Goal: Task Accomplishment & Management: Use online tool/utility

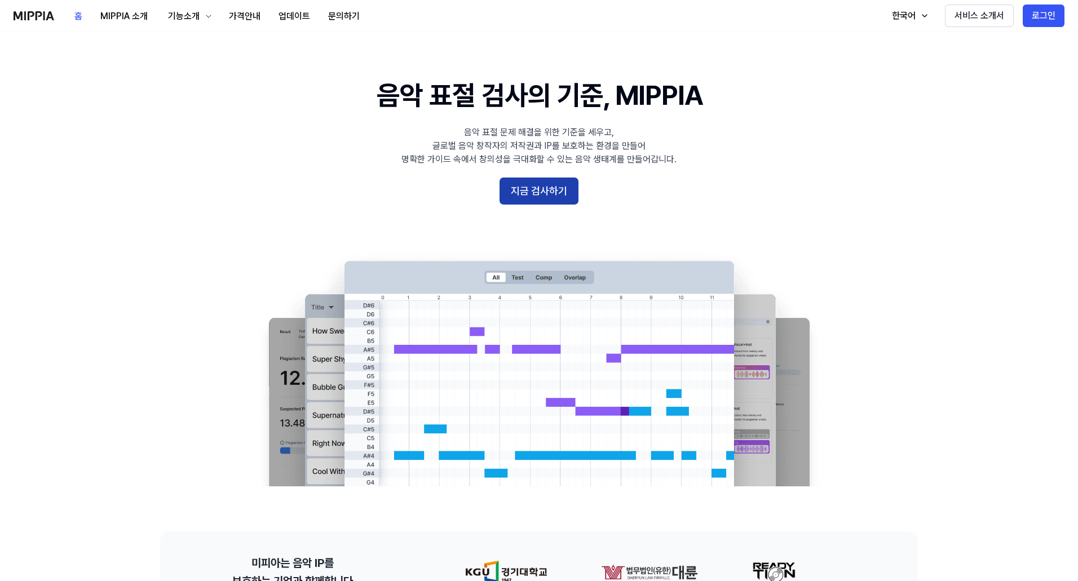
click at [555, 191] on button "지금 검사하기" at bounding box center [539, 191] width 79 height 27
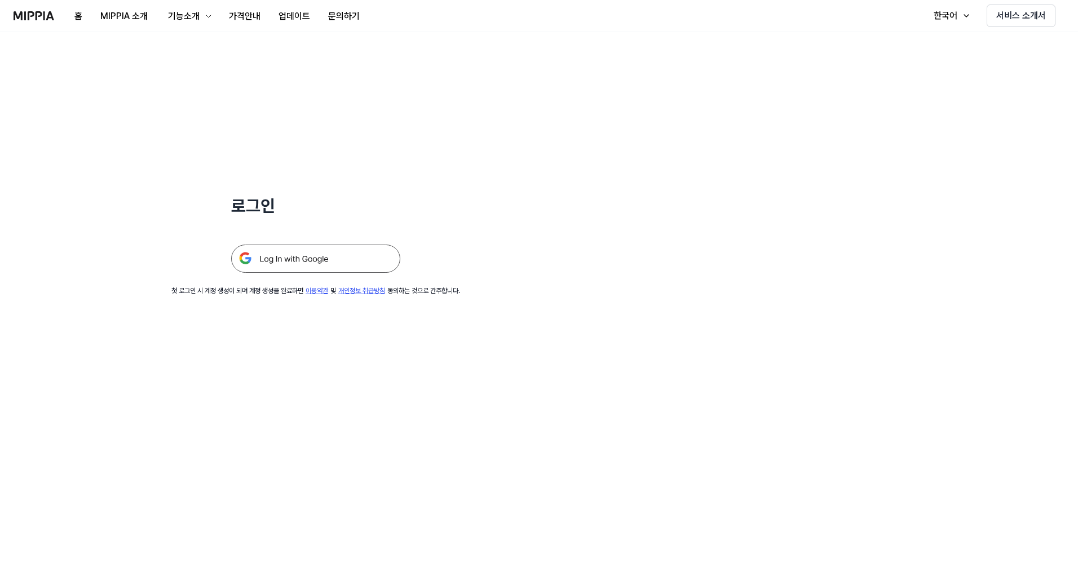
click at [300, 264] on img at bounding box center [315, 259] width 169 height 28
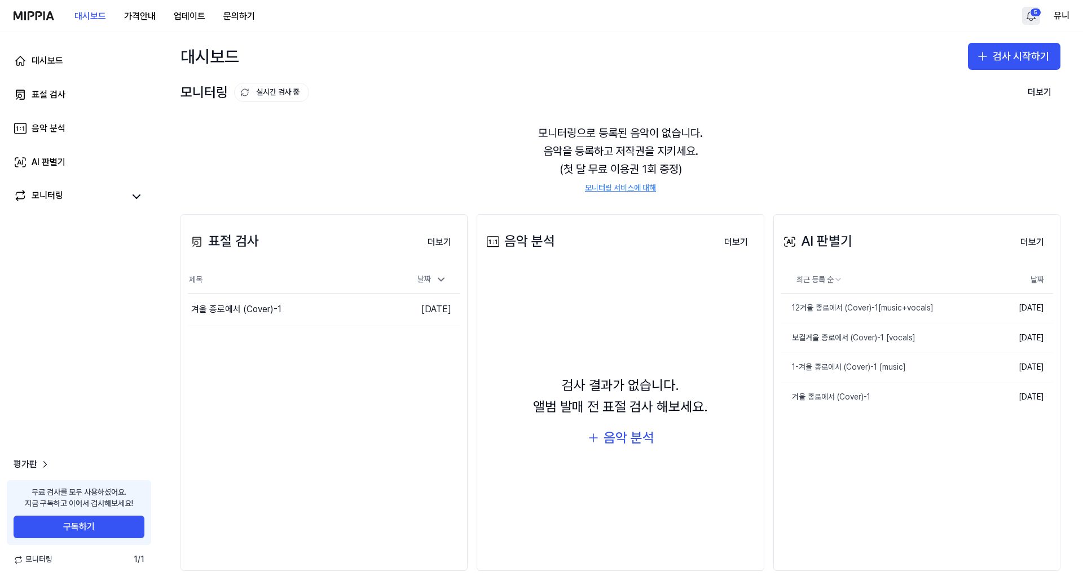
click at [1028, 17] on html "대시보드 가격안내 업데이트 문의하기 5 유니 대시보드 표절 검사 음악 분석 AI 판별기 모니터링 평가판 무료 검사를 모두 사용하셨어요. 지금 …" at bounding box center [541, 290] width 1083 height 581
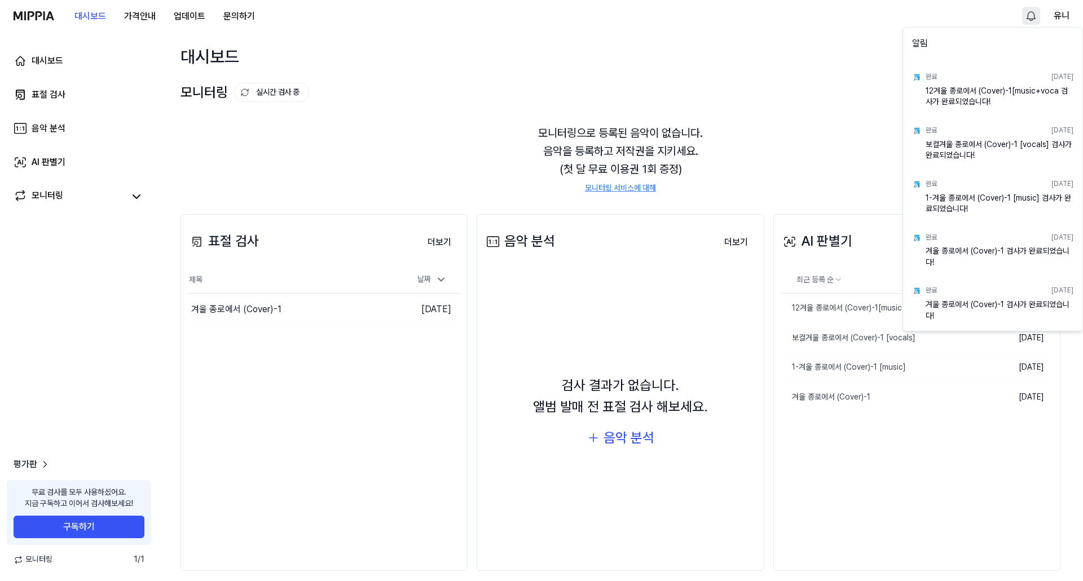
click at [345, 144] on html "대시보드 가격안내 업데이트 문의하기 유니 대시보드 표절 검사 음악 분석 AI 판별기 모니터링 평가판 무료 검사를 모두 사용하셨어요. 지금 구독…" at bounding box center [541, 290] width 1083 height 581
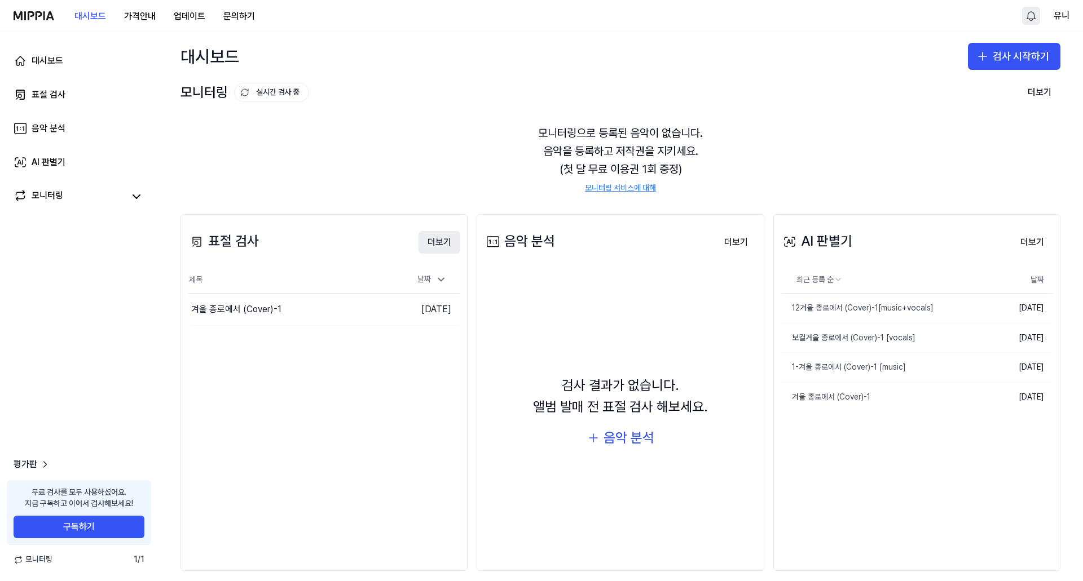
click at [437, 241] on button "더보기" at bounding box center [439, 242] width 42 height 23
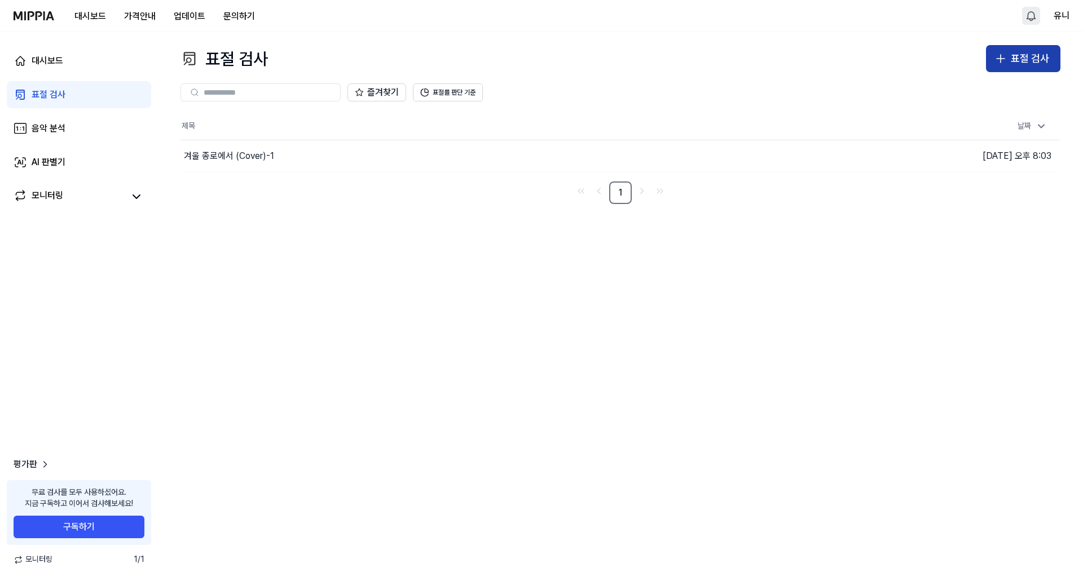
click at [1031, 63] on div "표절 검사" at bounding box center [1030, 59] width 38 height 16
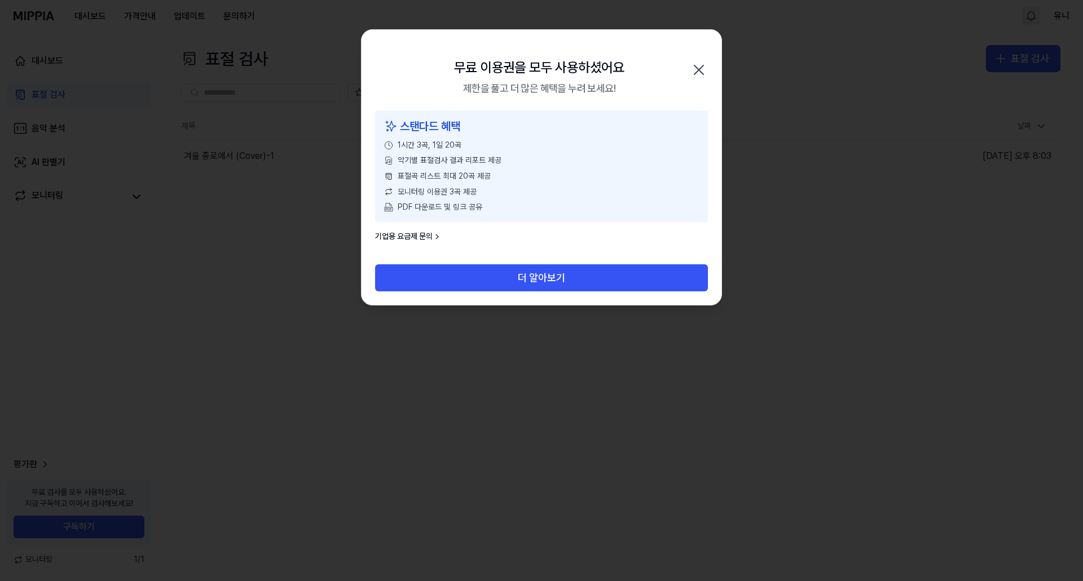
click at [699, 64] on icon "button" at bounding box center [699, 70] width 18 height 18
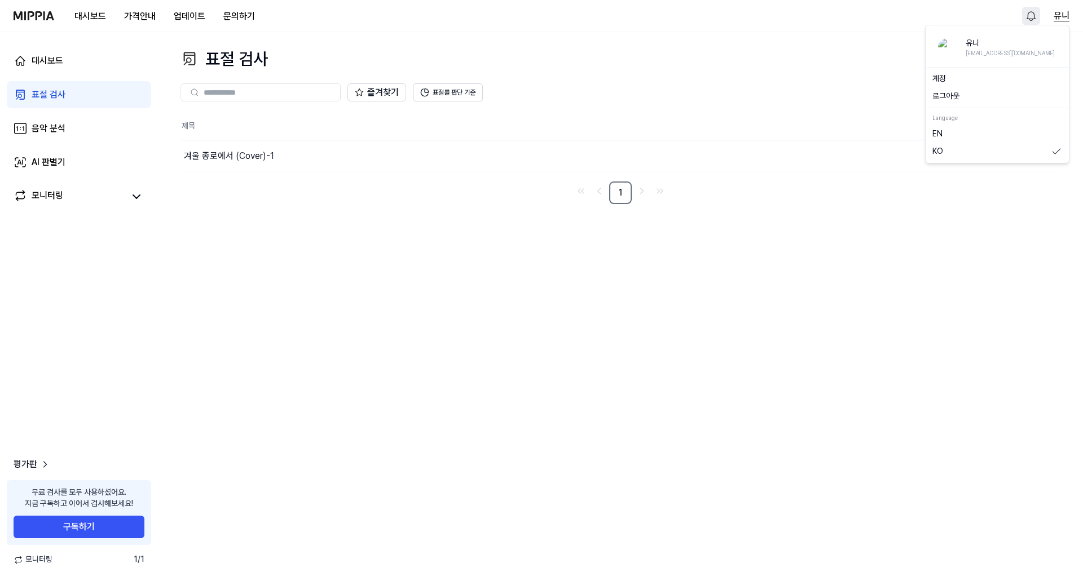
click at [1059, 10] on button "유니" at bounding box center [1061, 16] width 16 height 14
click at [949, 96] on button "로그아웃" at bounding box center [997, 96] width 130 height 11
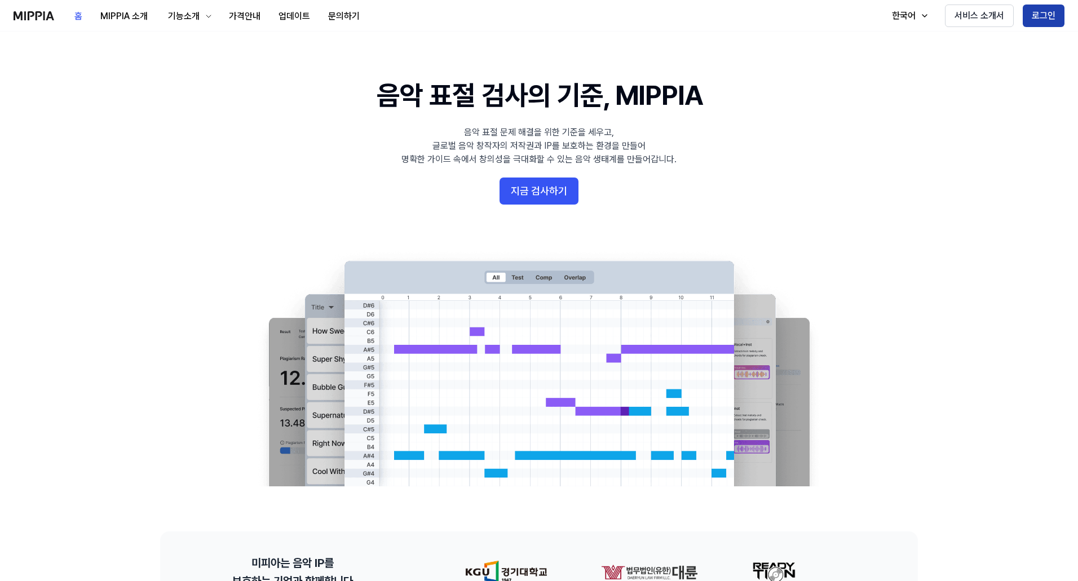
click at [1042, 15] on button "로그인" at bounding box center [1044, 16] width 42 height 23
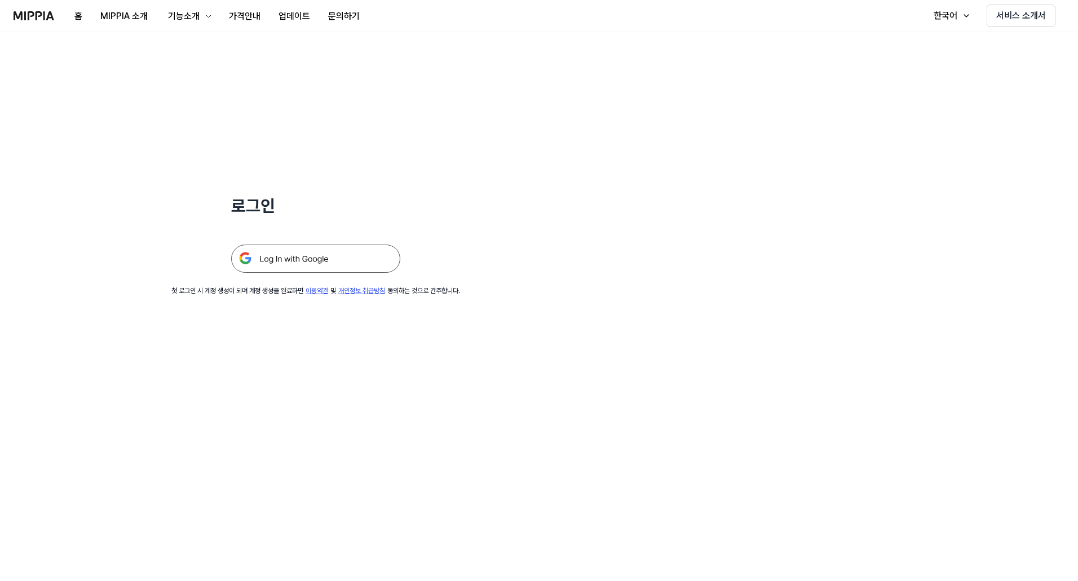
click at [327, 261] on img at bounding box center [315, 259] width 169 height 28
click at [31, 9] on div "홈 MIPPIA 소개 기능소개 가격안내 업데이트 문의하기" at bounding box center [191, 15] width 355 height 31
click at [35, 15] on img at bounding box center [34, 15] width 41 height 9
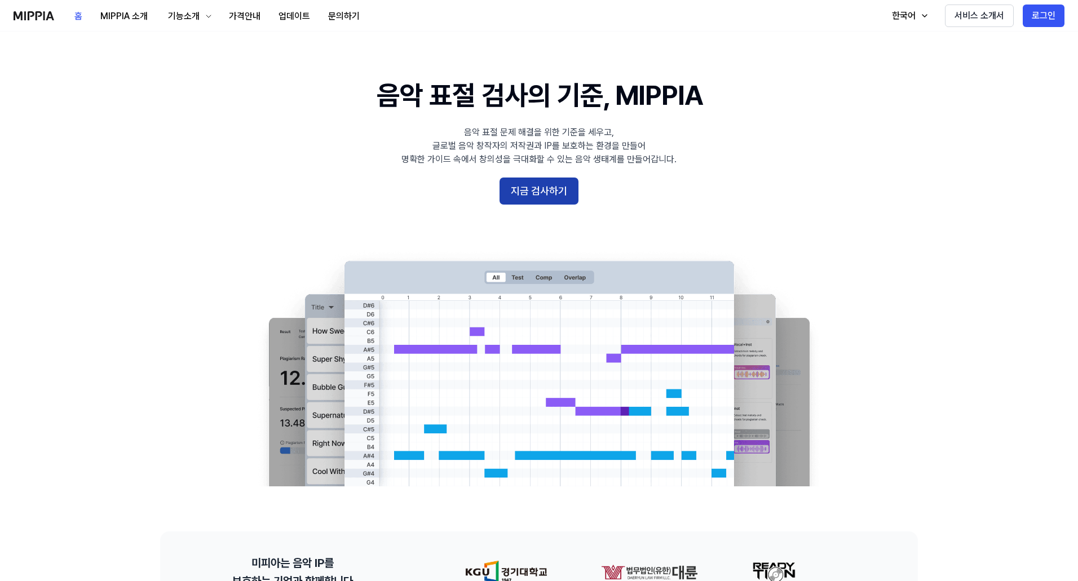
click at [545, 194] on button "지금 검사하기" at bounding box center [539, 191] width 79 height 27
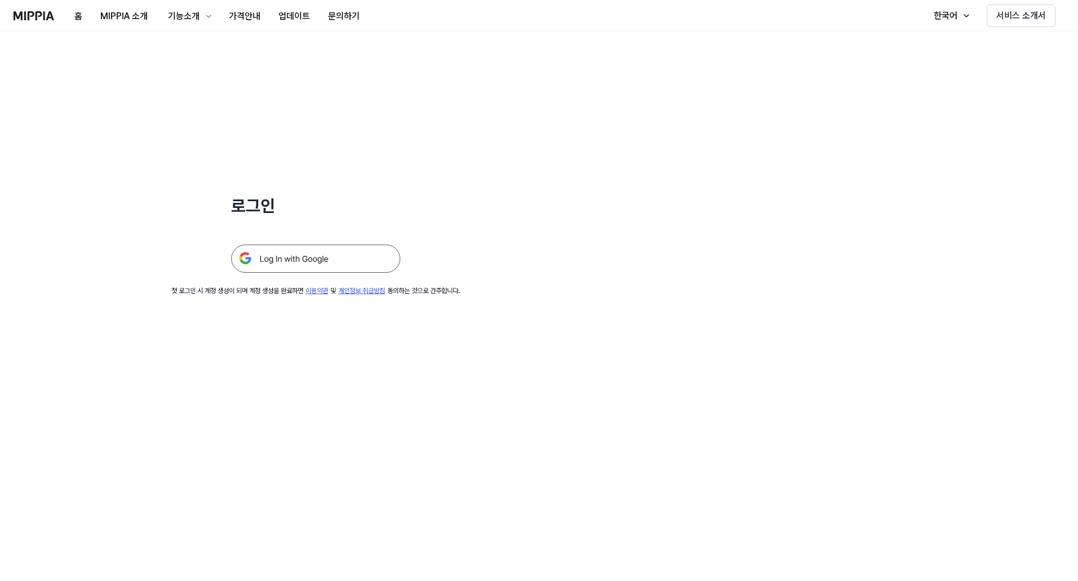
click at [280, 254] on img at bounding box center [315, 259] width 169 height 28
click at [302, 257] on img at bounding box center [315, 259] width 169 height 28
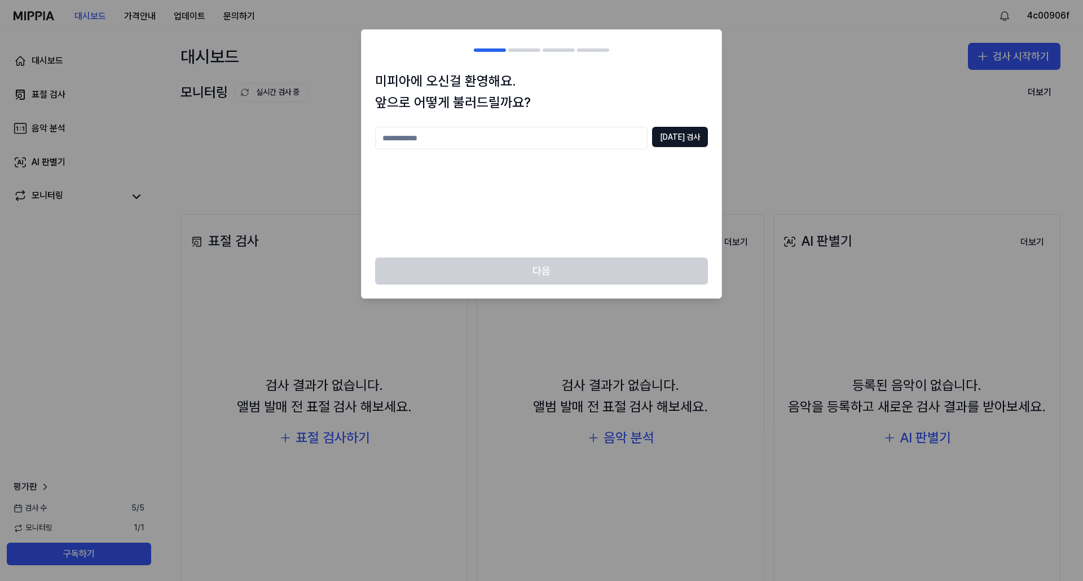
click at [477, 134] on input "text" at bounding box center [511, 138] width 272 height 23
type input "*"
type input "***"
drag, startPoint x: 662, startPoint y: 134, endPoint x: 674, endPoint y: 136, distance: 12.6
click at [669, 134] on div "*** [DATE] 검사" at bounding box center [541, 138] width 333 height 23
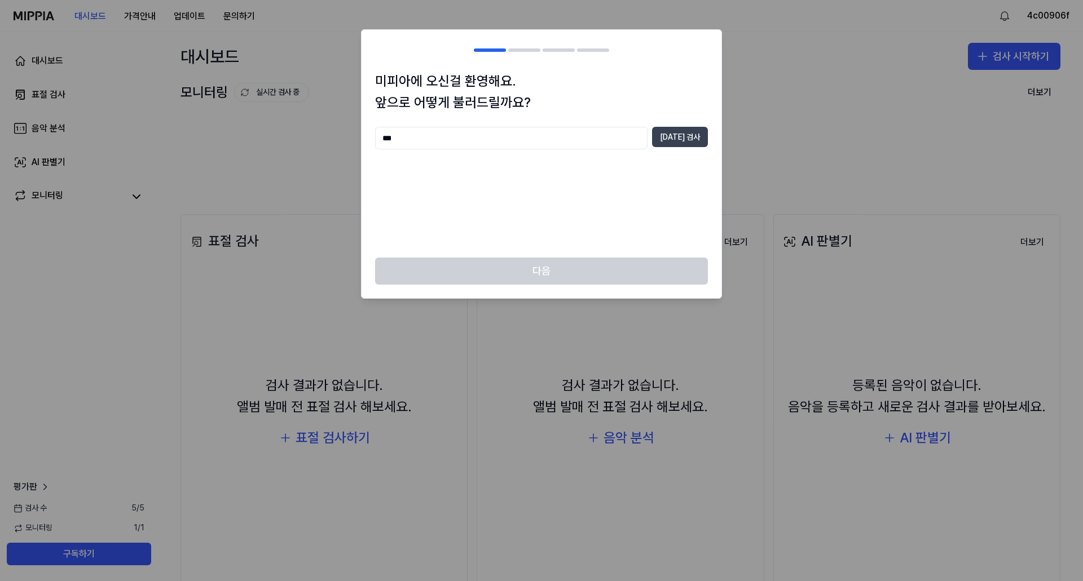
click at [674, 136] on button "[DATE] 검사" at bounding box center [680, 137] width 56 height 20
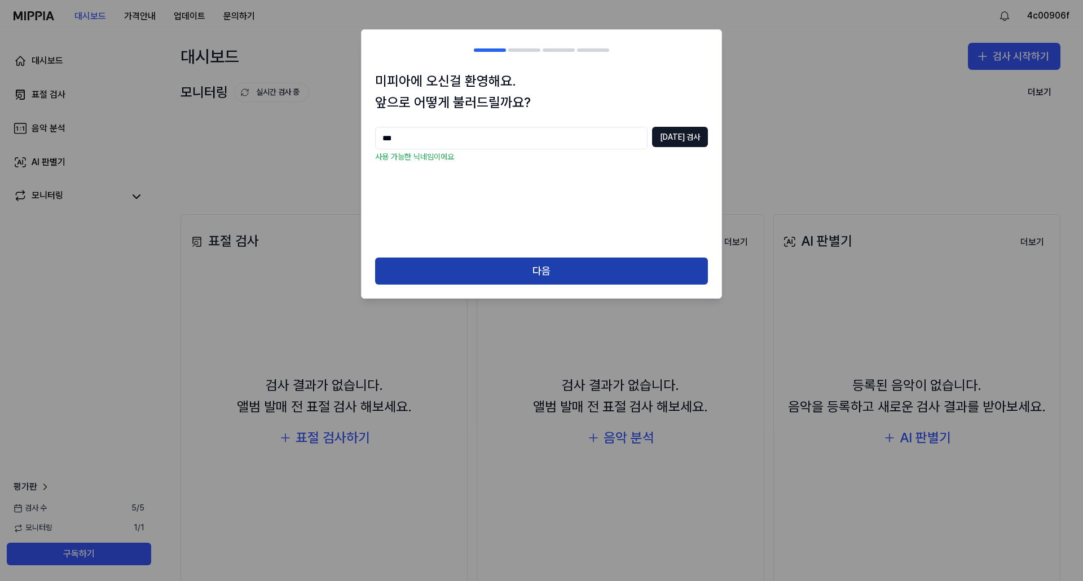
click at [558, 272] on button "다음" at bounding box center [541, 271] width 333 height 27
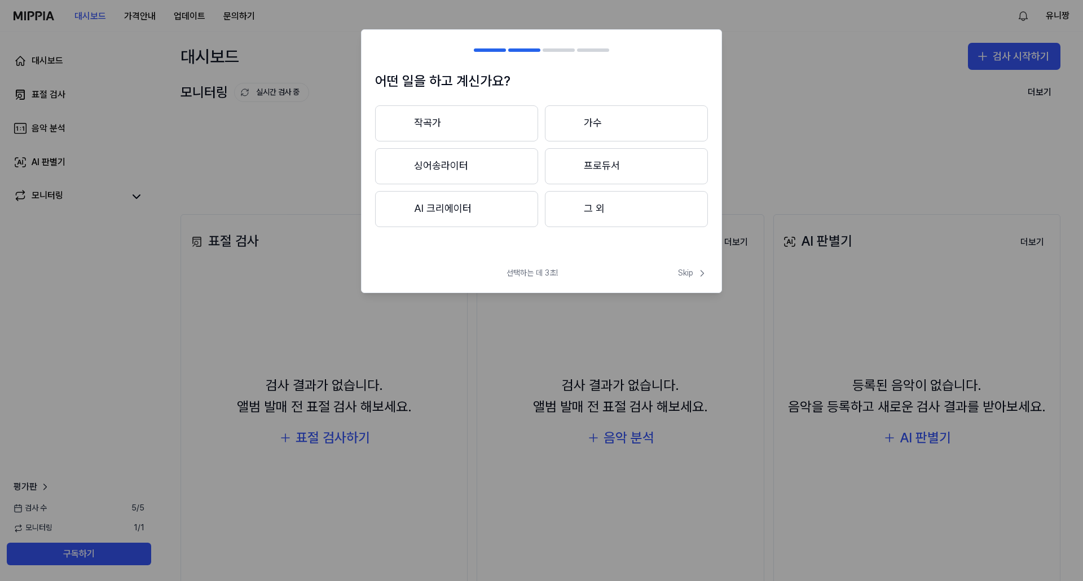
click at [618, 199] on button "그 외" at bounding box center [626, 209] width 163 height 36
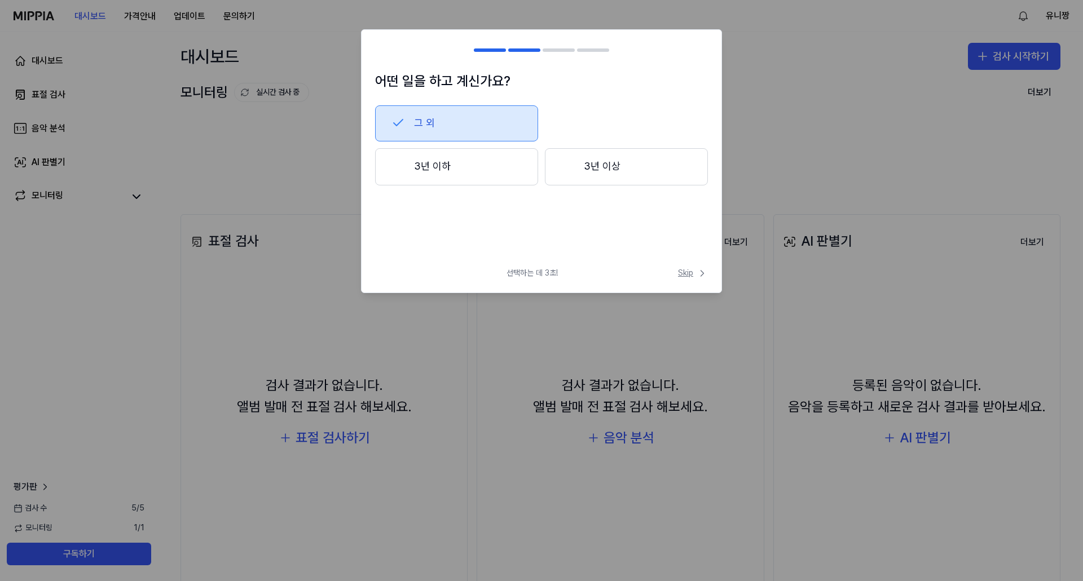
click at [696, 274] on span "Skip" at bounding box center [693, 273] width 30 height 11
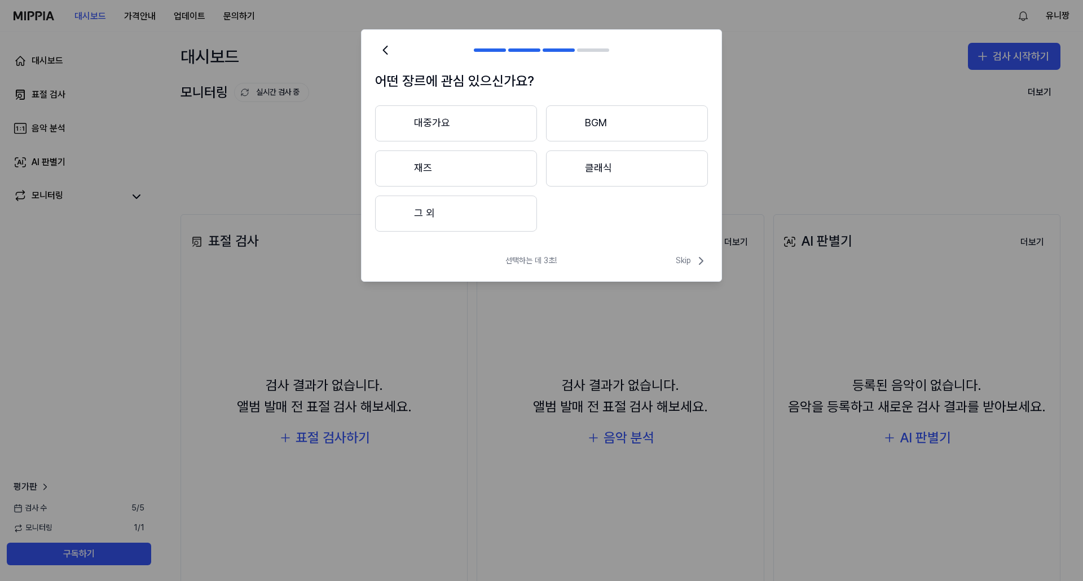
click at [396, 222] on button "그 외" at bounding box center [456, 214] width 162 height 36
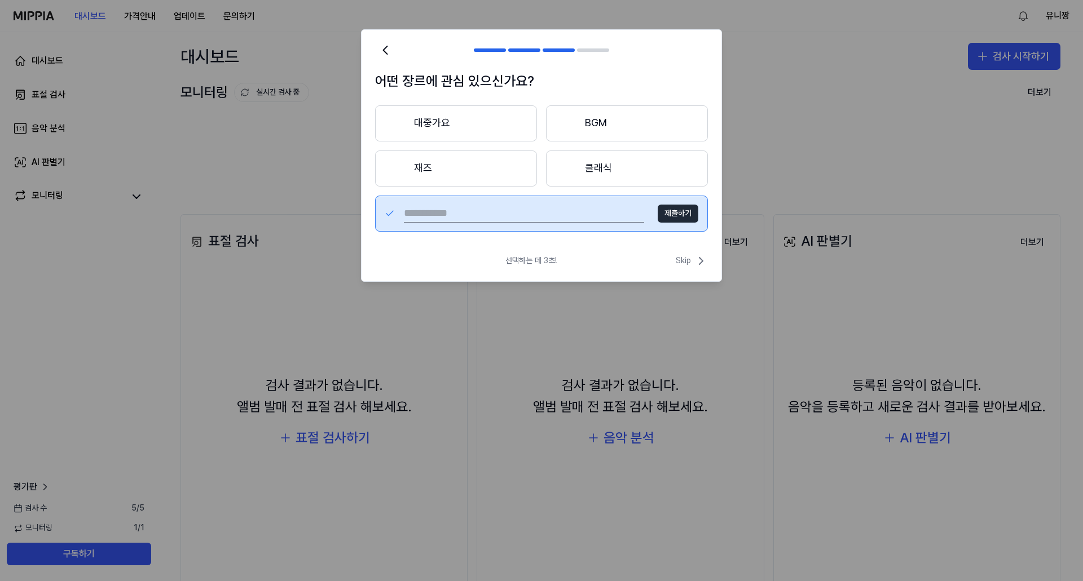
click at [615, 117] on button "BGM" at bounding box center [627, 123] width 162 height 36
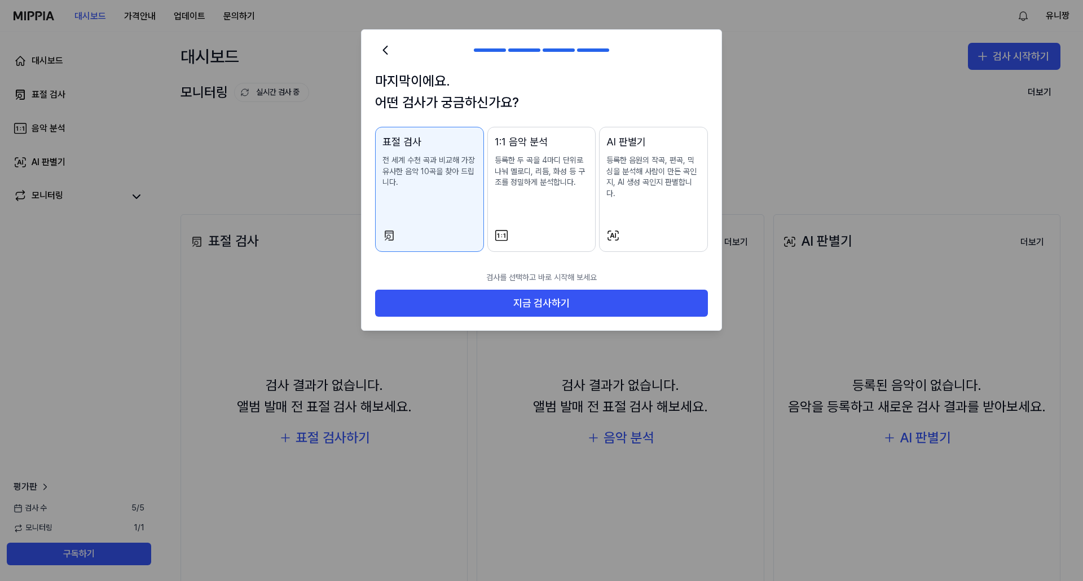
click at [660, 153] on div "AI 판별기 등록한 음원의 작곡, 편곡, 믹싱을 분석해 사람이 만든 곡인지, AI 생성 곡인지 판별합니다." at bounding box center [653, 177] width 94 height 87
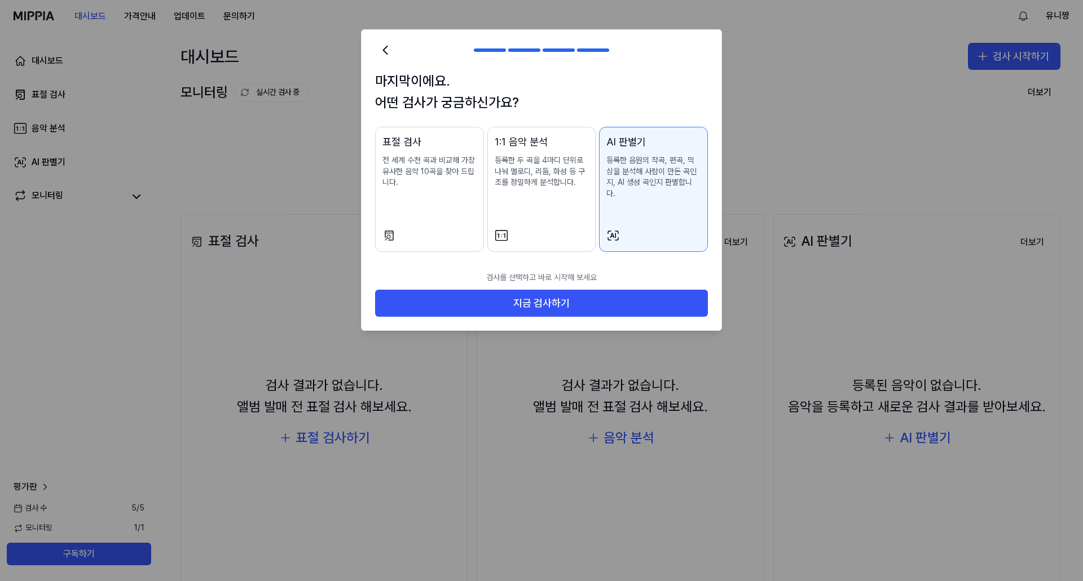
click at [453, 178] on p "전 세계 수천 곡과 비교해 가장 유사한 음악 10곡을 찾아 드립니다." at bounding box center [429, 171] width 94 height 33
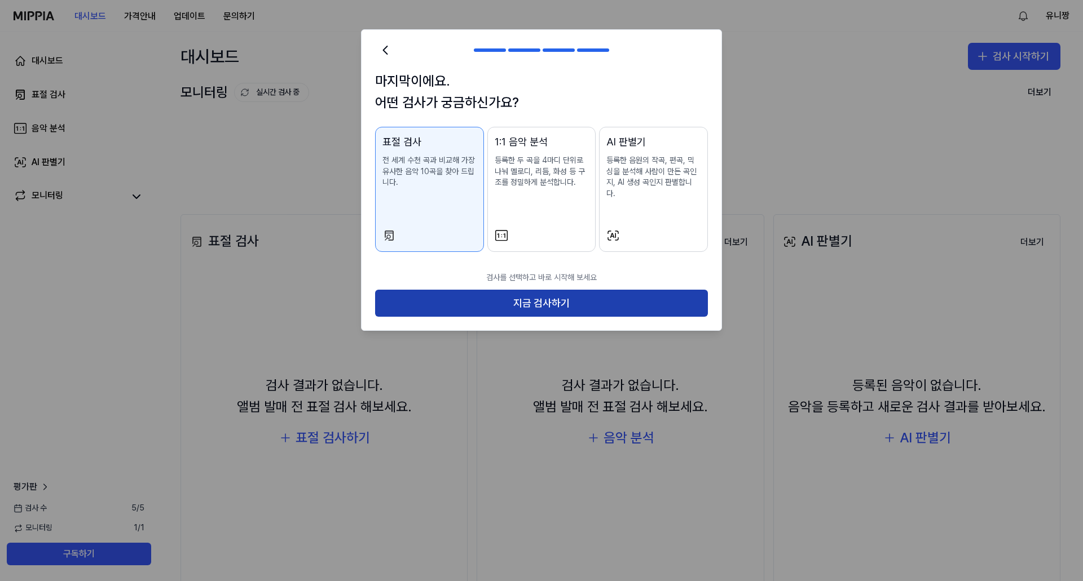
click at [543, 295] on button "지금 검사하기" at bounding box center [541, 303] width 333 height 27
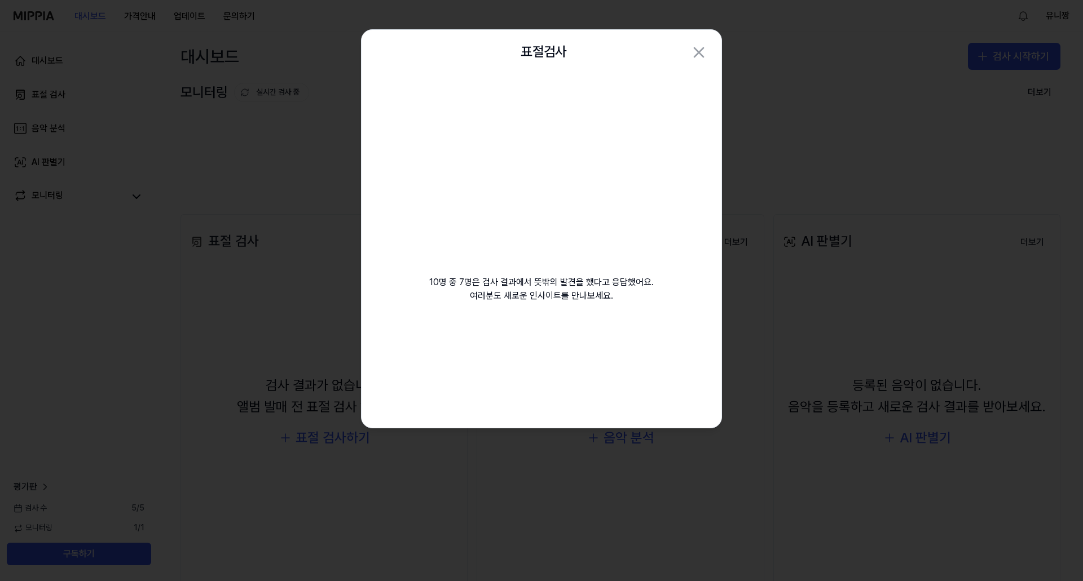
drag, startPoint x: 576, startPoint y: 56, endPoint x: 612, endPoint y: 131, distance: 83.5
click at [612, 131] on div "표절검사 닫기 10명 중 7명은 검사 결과에서 뜻밖의 발견을 했다고 응답했어요. 여러분도 새로운 인사이트를 만나보세요. 등록된 음악은 비공개 …" at bounding box center [541, 228] width 361 height 399
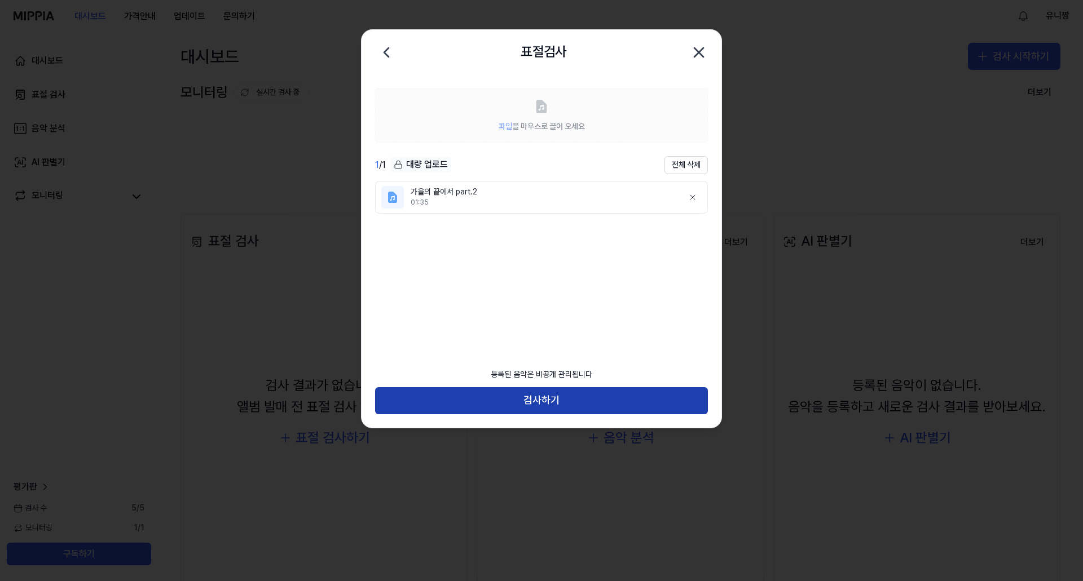
click at [549, 409] on button "검사하기" at bounding box center [541, 400] width 333 height 27
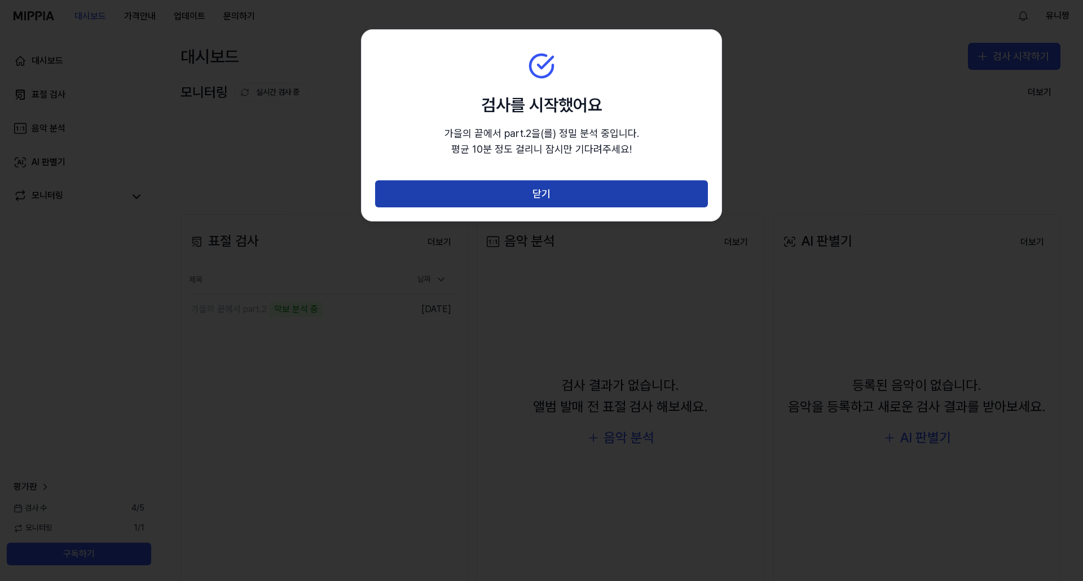
click at [580, 193] on button "닫기" at bounding box center [541, 193] width 333 height 27
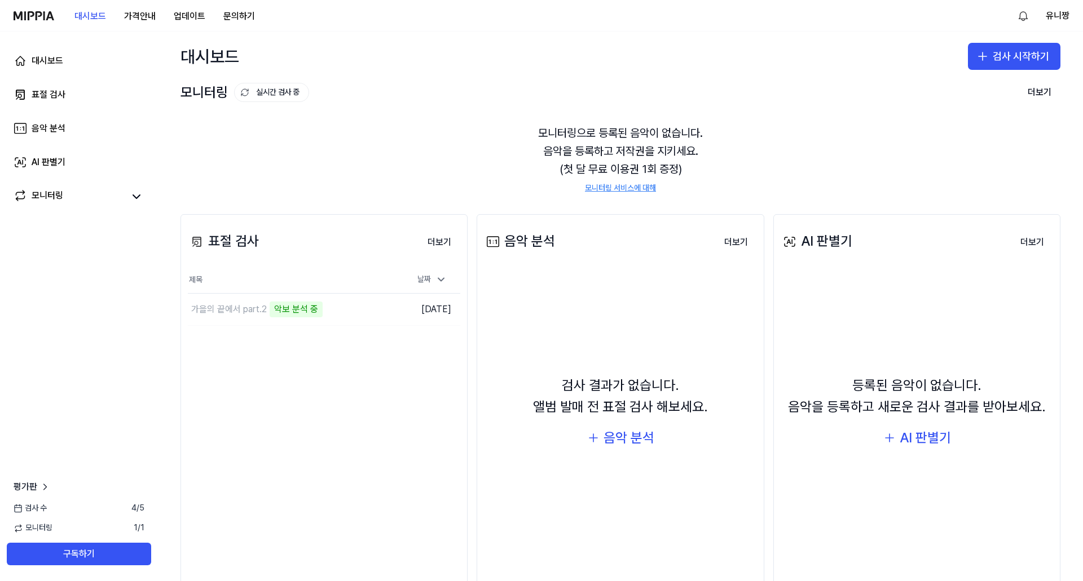
click at [324, 332] on div "표절 검사 더보기 표절 검사 제목 날짜 가을의 끝에서 part.2 악보 분석 중 이동하기 [DATE] 더보기" at bounding box center [323, 404] width 287 height 380
click at [375, 312] on td "가을의 끝에서 part.2 악보 분석 중 이동하기" at bounding box center [290, 310] width 204 height 32
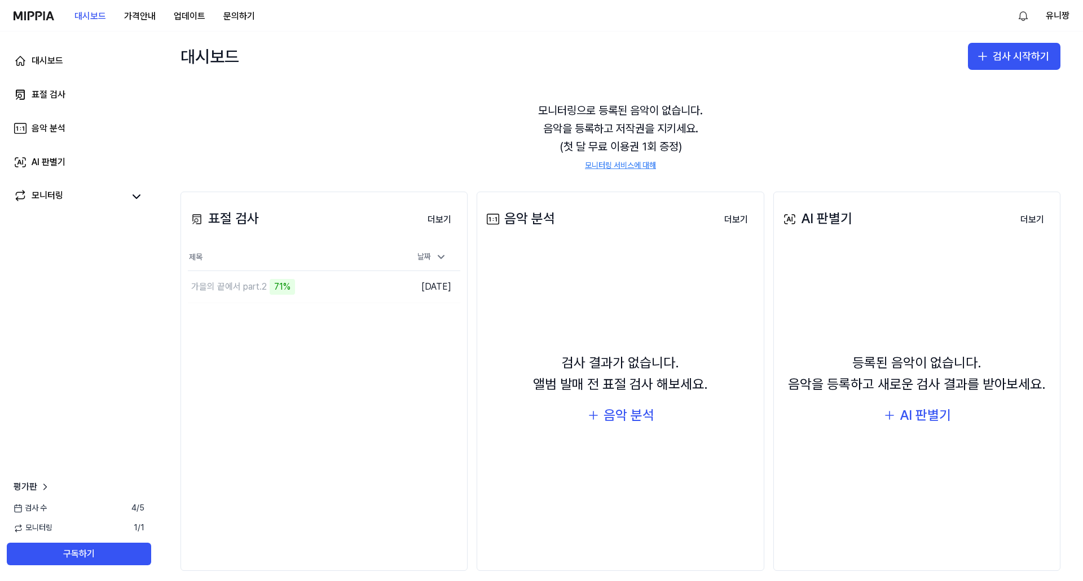
scroll to position [35, 0]
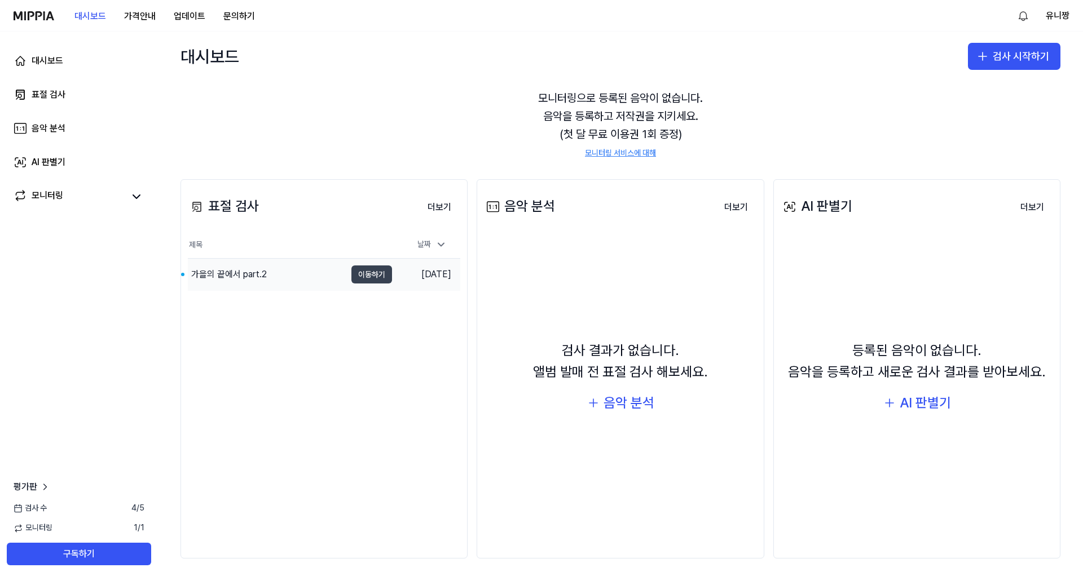
click at [376, 270] on button "이동하기" at bounding box center [371, 275] width 41 height 18
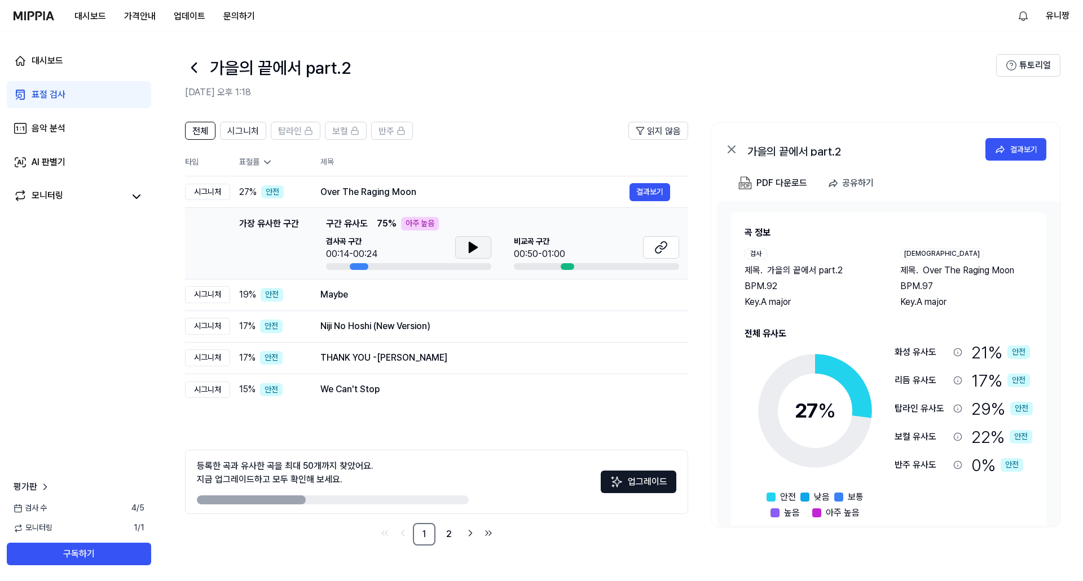
click at [461, 246] on button at bounding box center [473, 247] width 36 height 23
click at [671, 241] on button at bounding box center [661, 247] width 36 height 23
click at [470, 250] on icon at bounding box center [471, 247] width 2 height 9
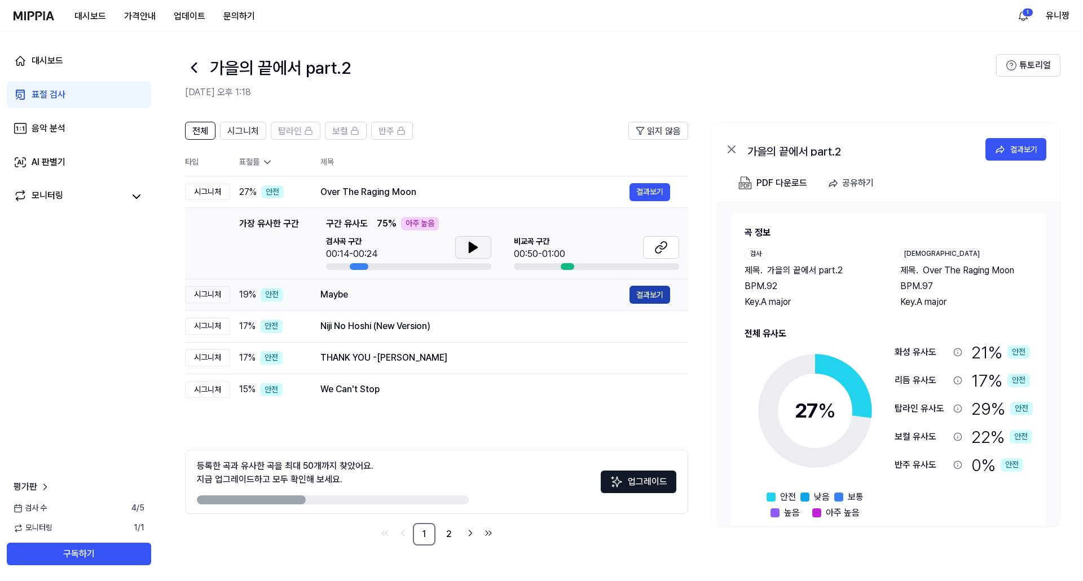
click at [649, 296] on button "결과보기" at bounding box center [649, 295] width 41 height 18
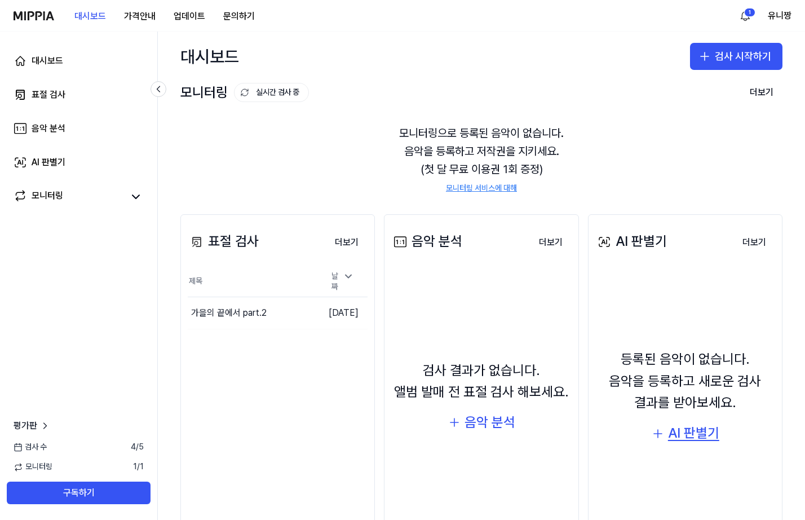
click at [669, 430] on div "AI 판별기" at bounding box center [693, 432] width 51 height 21
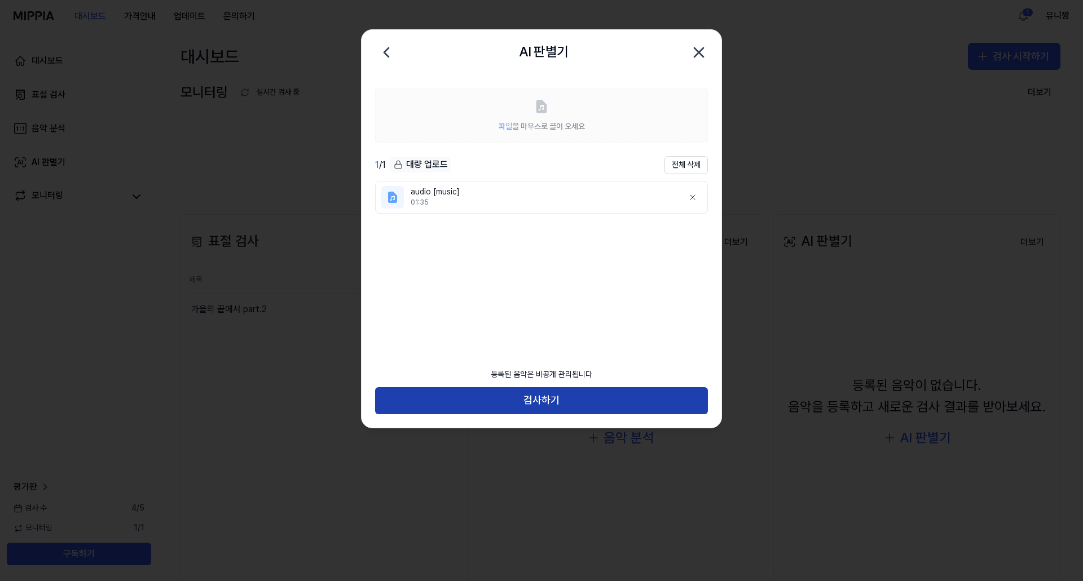
click at [581, 404] on button "검사하기" at bounding box center [541, 400] width 333 height 27
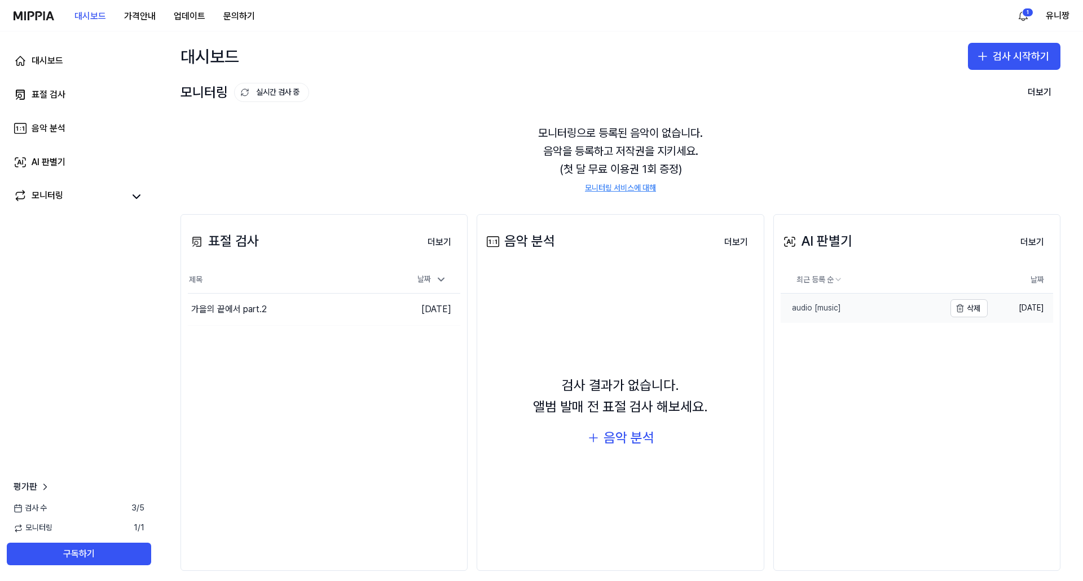
click at [862, 315] on link "audio [music]" at bounding box center [863, 308] width 164 height 29
click at [636, 439] on div "음악 분석" at bounding box center [628, 437] width 51 height 21
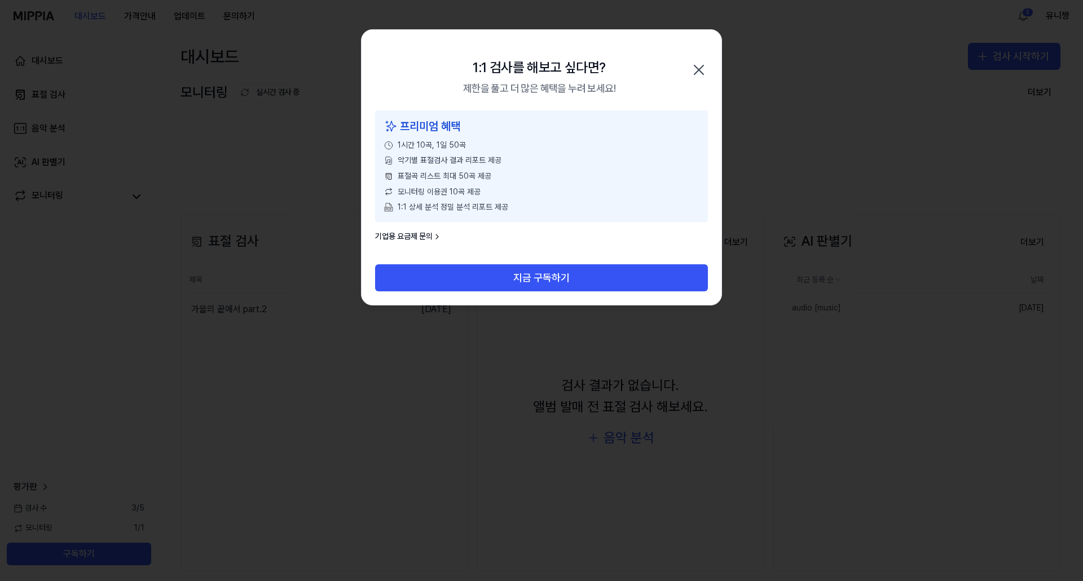
click at [704, 76] on icon "button" at bounding box center [699, 70] width 18 height 18
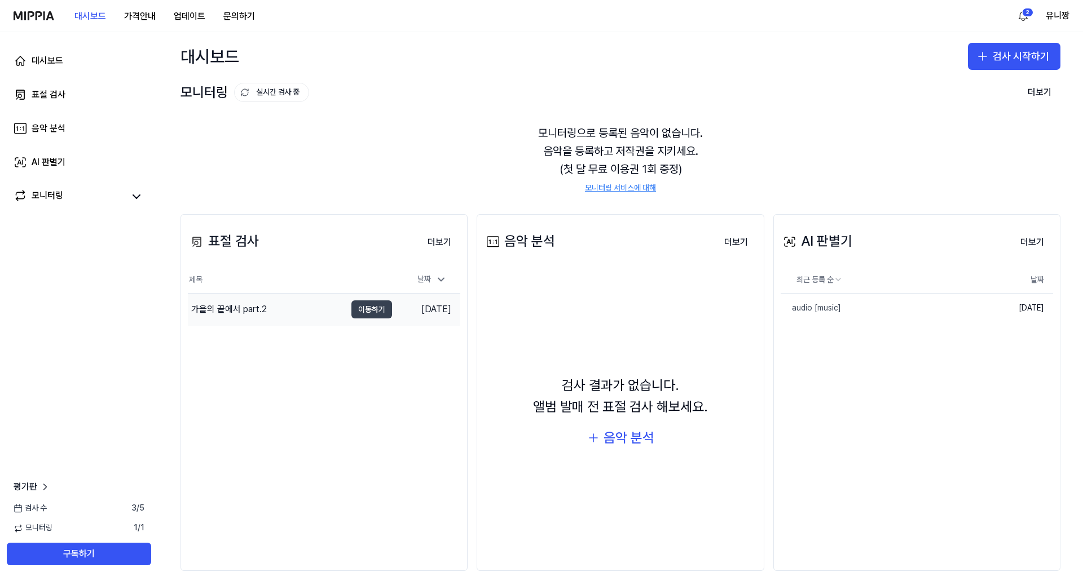
click at [377, 306] on button "이동하기" at bounding box center [371, 310] width 41 height 18
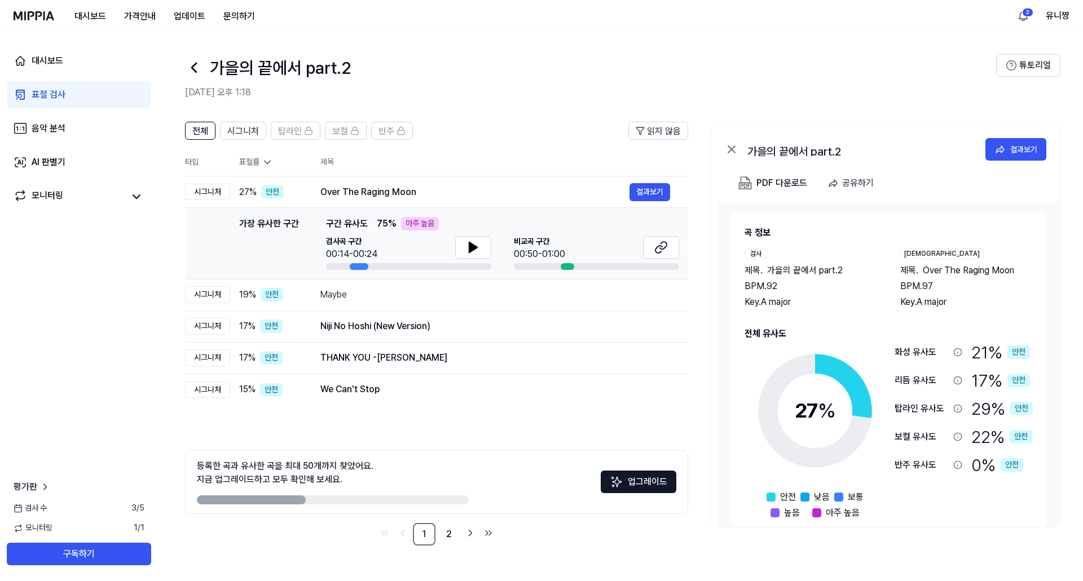
click at [911, 271] on span "제목 ." at bounding box center [909, 271] width 18 height 14
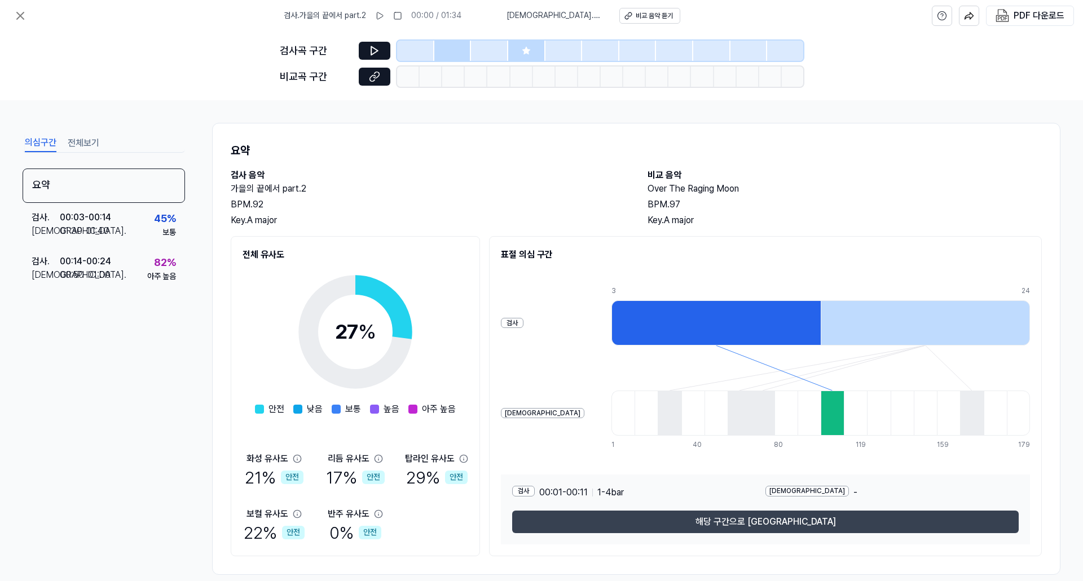
click at [754, 519] on button "해당 구간으로 [GEOGRAPHIC_DATA]" at bounding box center [765, 522] width 506 height 23
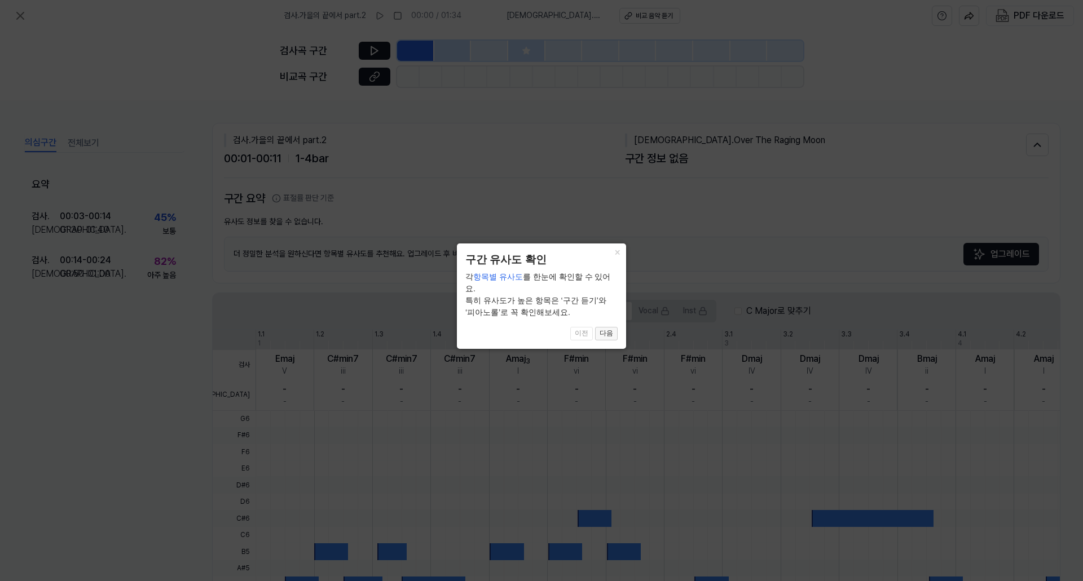
click at [607, 327] on button "다음" at bounding box center [606, 334] width 23 height 14
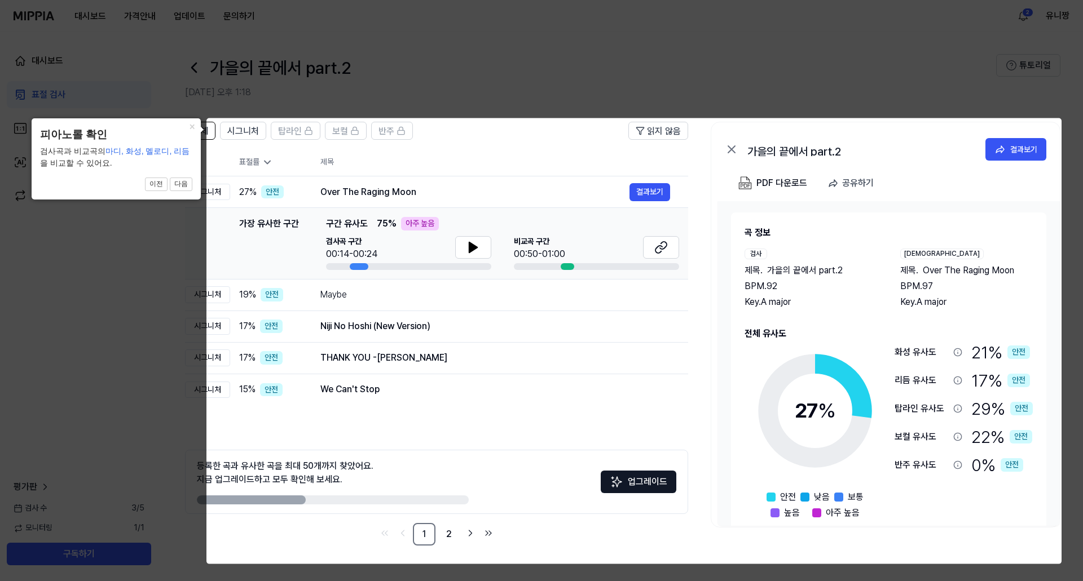
click at [468, 244] on body "대시보드 가격안내 업데이트 문의하기 2 유니짱 대시보드 표절 검사 음악 분석 AI 판별기 모니터링 평가판 검사 [DATE] 모니터링 1 / 1…" at bounding box center [541, 290] width 1083 height 581
click at [473, 249] on body "대시보드 가격안내 업데이트 문의하기 2 유니짱 대시보드 표절 검사 음악 분석 AI 판별기 모니터링 평가판 검사 [DATE] 모니터링 1 / 1…" at bounding box center [541, 290] width 1083 height 581
click at [151, 276] on icon at bounding box center [541, 290] width 1083 height 581
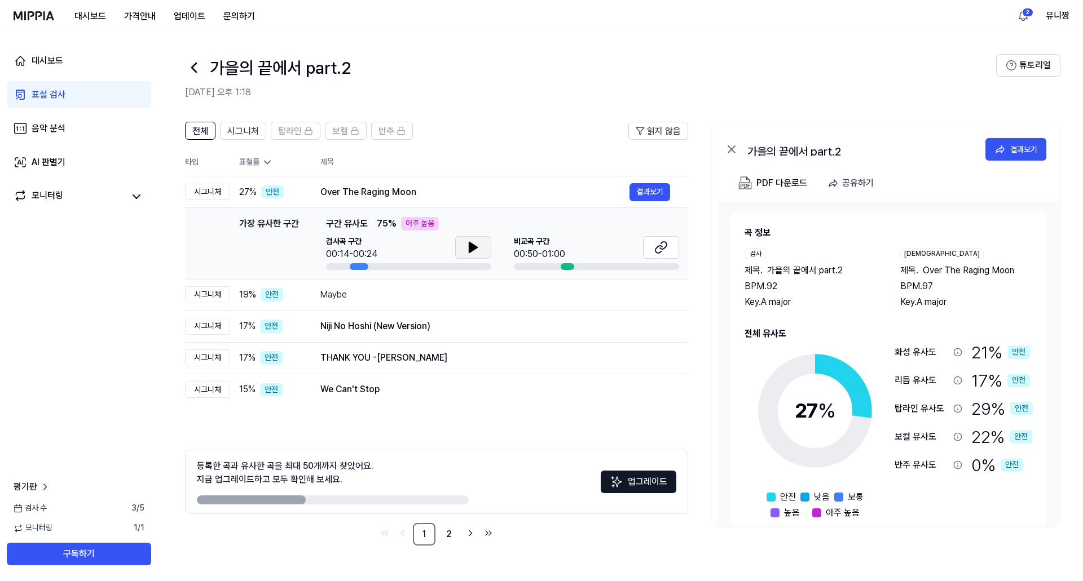
click at [472, 249] on icon at bounding box center [473, 247] width 8 height 10
click at [472, 249] on icon at bounding box center [471, 247] width 2 height 9
click at [472, 249] on icon at bounding box center [473, 247] width 8 height 10
click at [472, 249] on icon at bounding box center [471, 247] width 2 height 9
click at [472, 249] on icon at bounding box center [473, 247] width 8 height 10
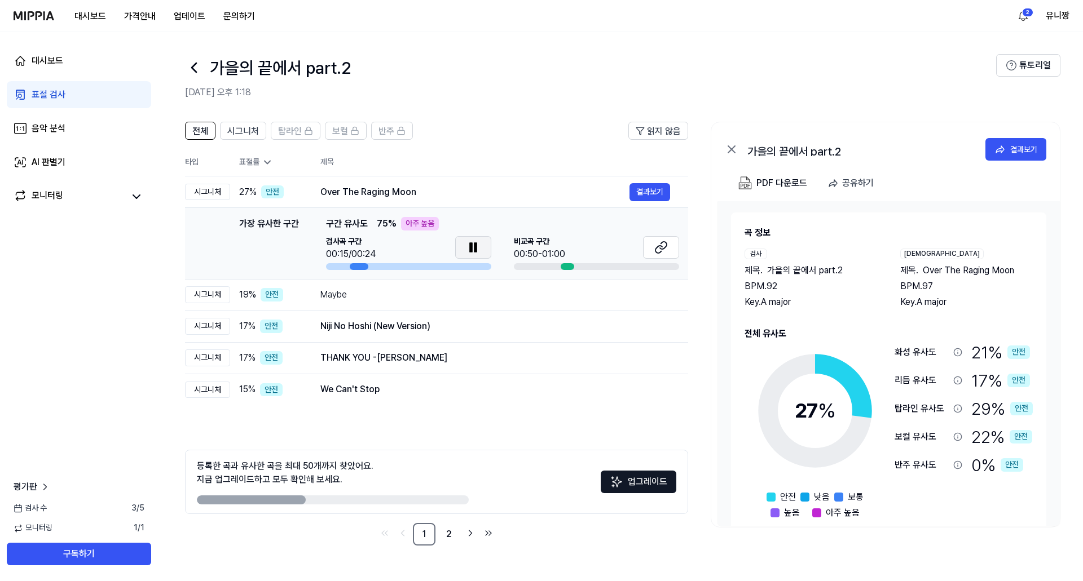
click at [472, 249] on icon at bounding box center [471, 247] width 2 height 9
click at [368, 330] on div "Niji No Hoshi (New Version)" at bounding box center [474, 327] width 309 height 14
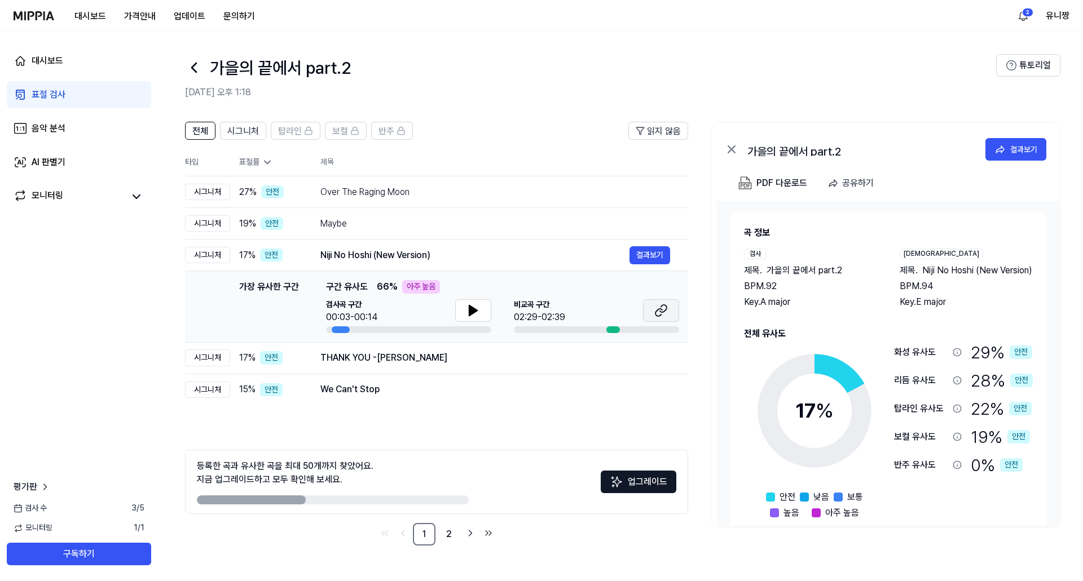
click at [666, 307] on icon at bounding box center [663, 308] width 7 height 7
click at [463, 305] on button at bounding box center [473, 310] width 36 height 23
click at [654, 304] on button at bounding box center [661, 310] width 36 height 23
click at [484, 310] on button at bounding box center [473, 310] width 36 height 23
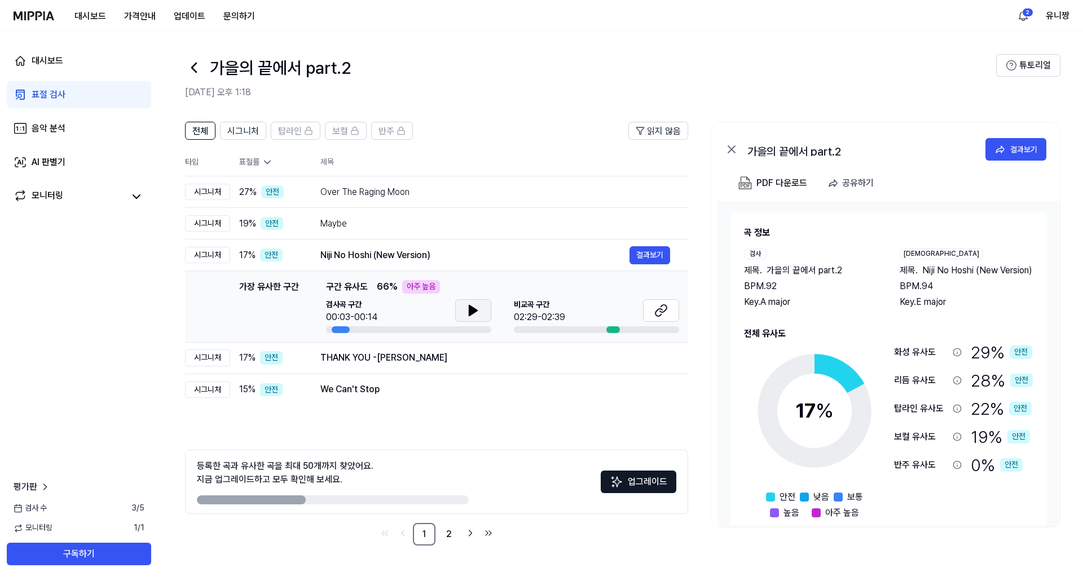
click at [484, 310] on button at bounding box center [473, 310] width 36 height 23
click at [464, 315] on button at bounding box center [473, 310] width 36 height 23
click at [651, 358] on button "결과보기" at bounding box center [649, 358] width 41 height 18
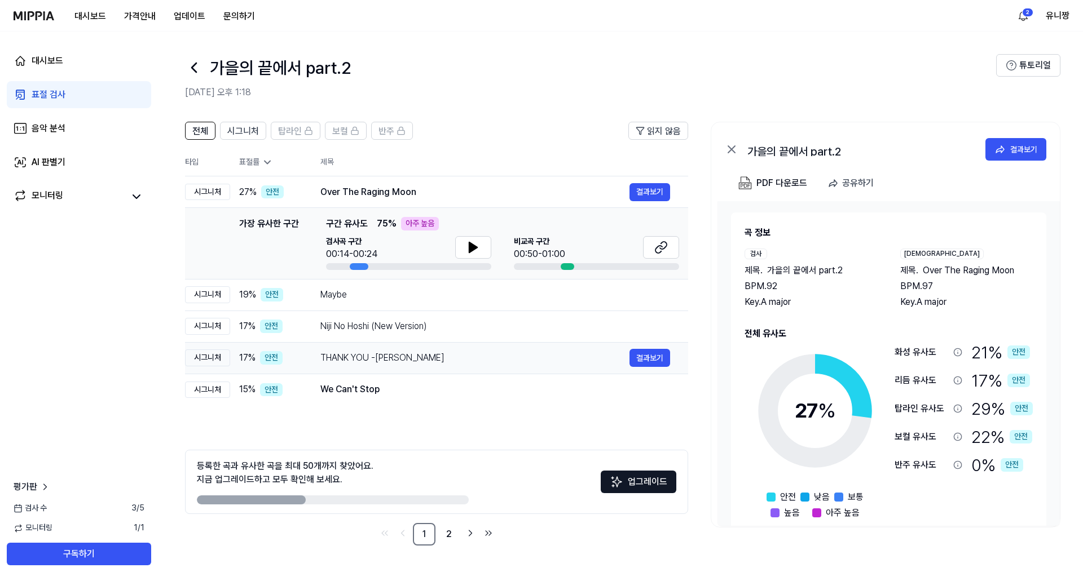
click at [359, 355] on div "THANK YOU -[PERSON_NAME]" at bounding box center [474, 358] width 309 height 14
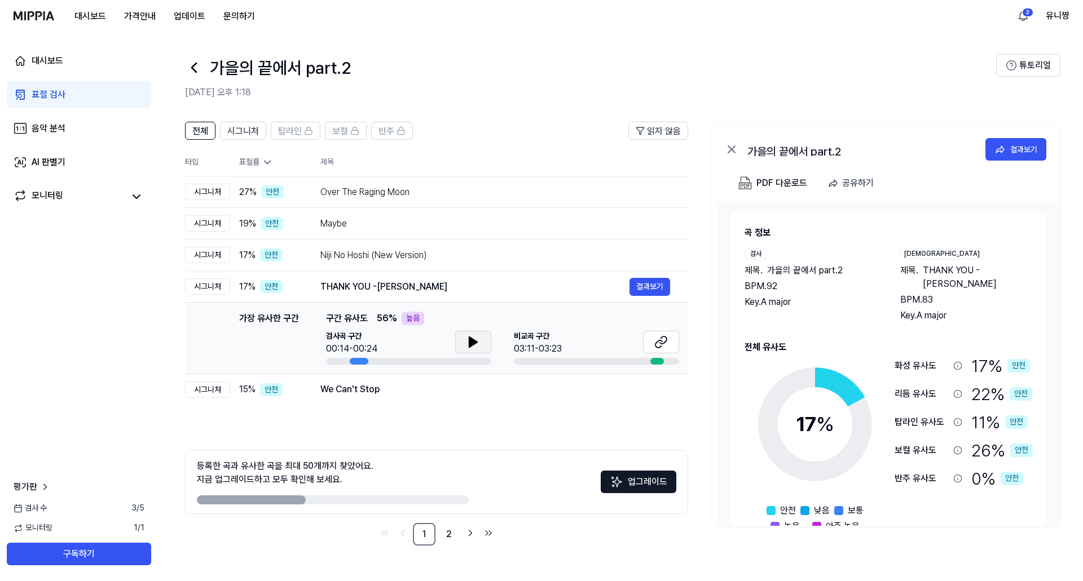
click at [473, 337] on icon at bounding box center [473, 343] width 14 height 14
click at [478, 342] on icon at bounding box center [473, 343] width 14 height 14
click at [663, 344] on icon at bounding box center [663, 340] width 7 height 7
